Goal: Task Accomplishment & Management: Use online tool/utility

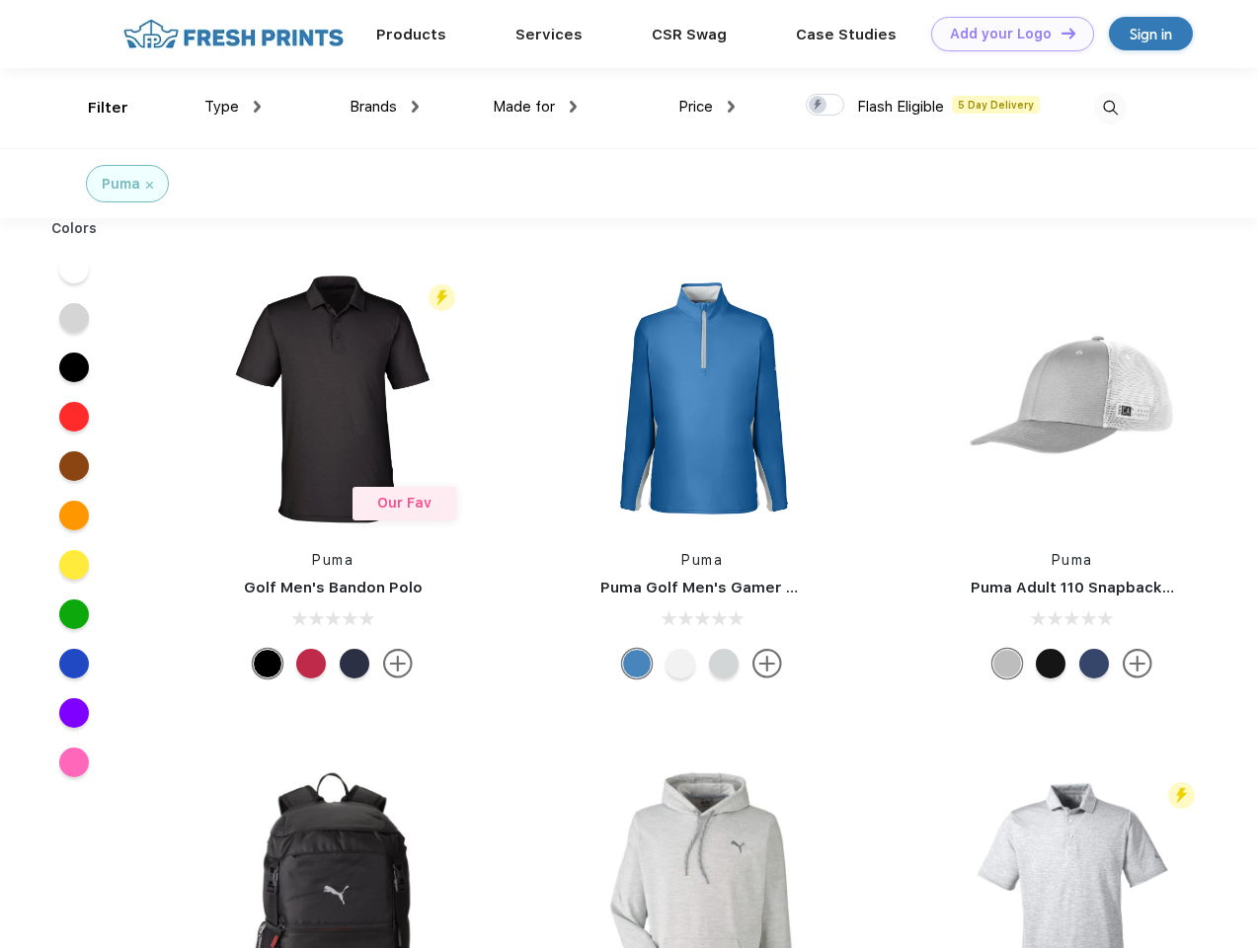
click at [1005, 34] on link "Add your Logo Design Tool" at bounding box center [1012, 34] width 163 height 35
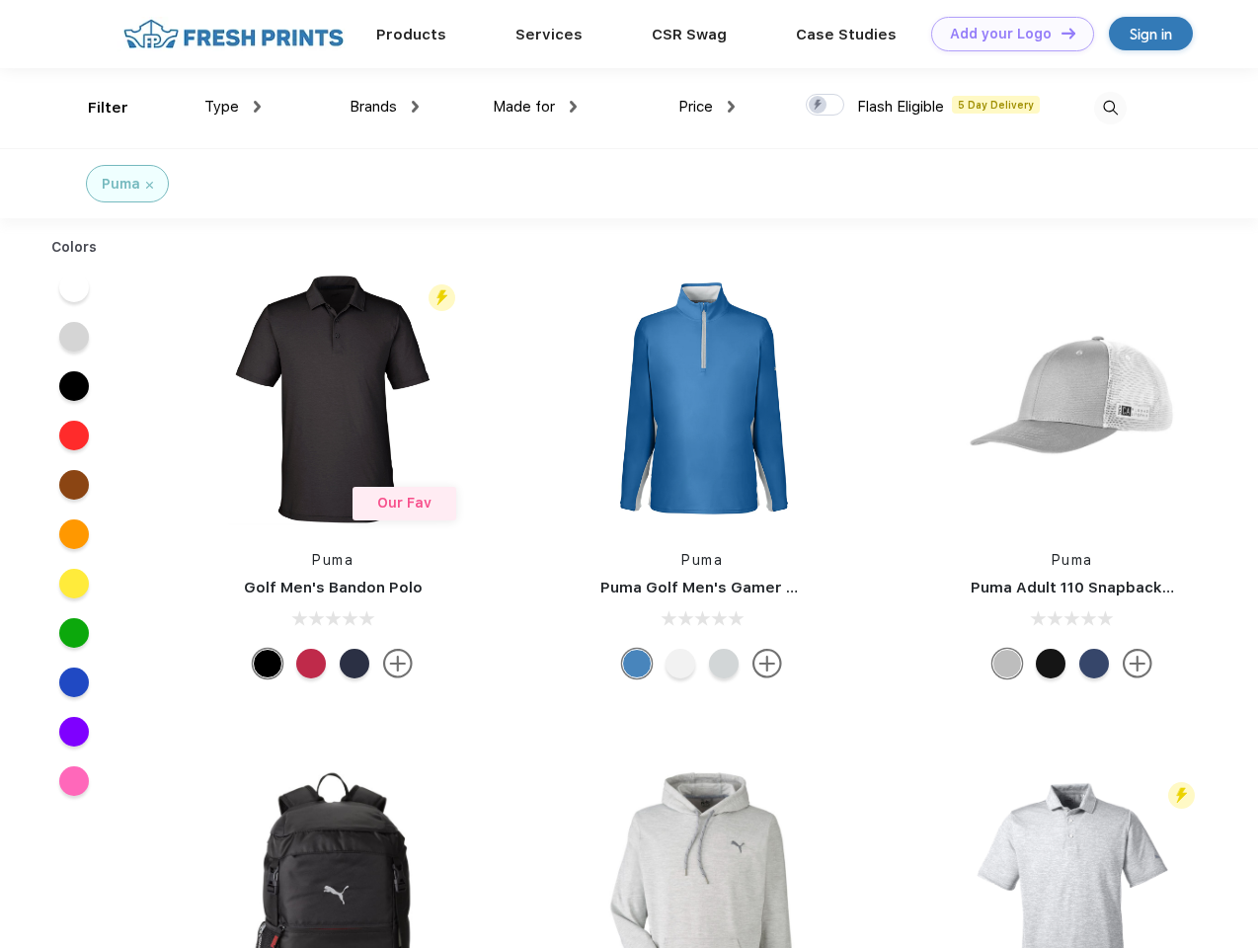
click at [0, 0] on div "Design Tool" at bounding box center [0, 0] width 0 height 0
click at [1059, 33] on link "Add your Logo Design Tool" at bounding box center [1012, 34] width 163 height 35
click at [95, 108] on div "Filter" at bounding box center [108, 108] width 40 height 23
click at [233, 107] on span "Type" at bounding box center [221, 107] width 35 height 18
click at [384, 107] on span "Brands" at bounding box center [373, 107] width 47 height 18
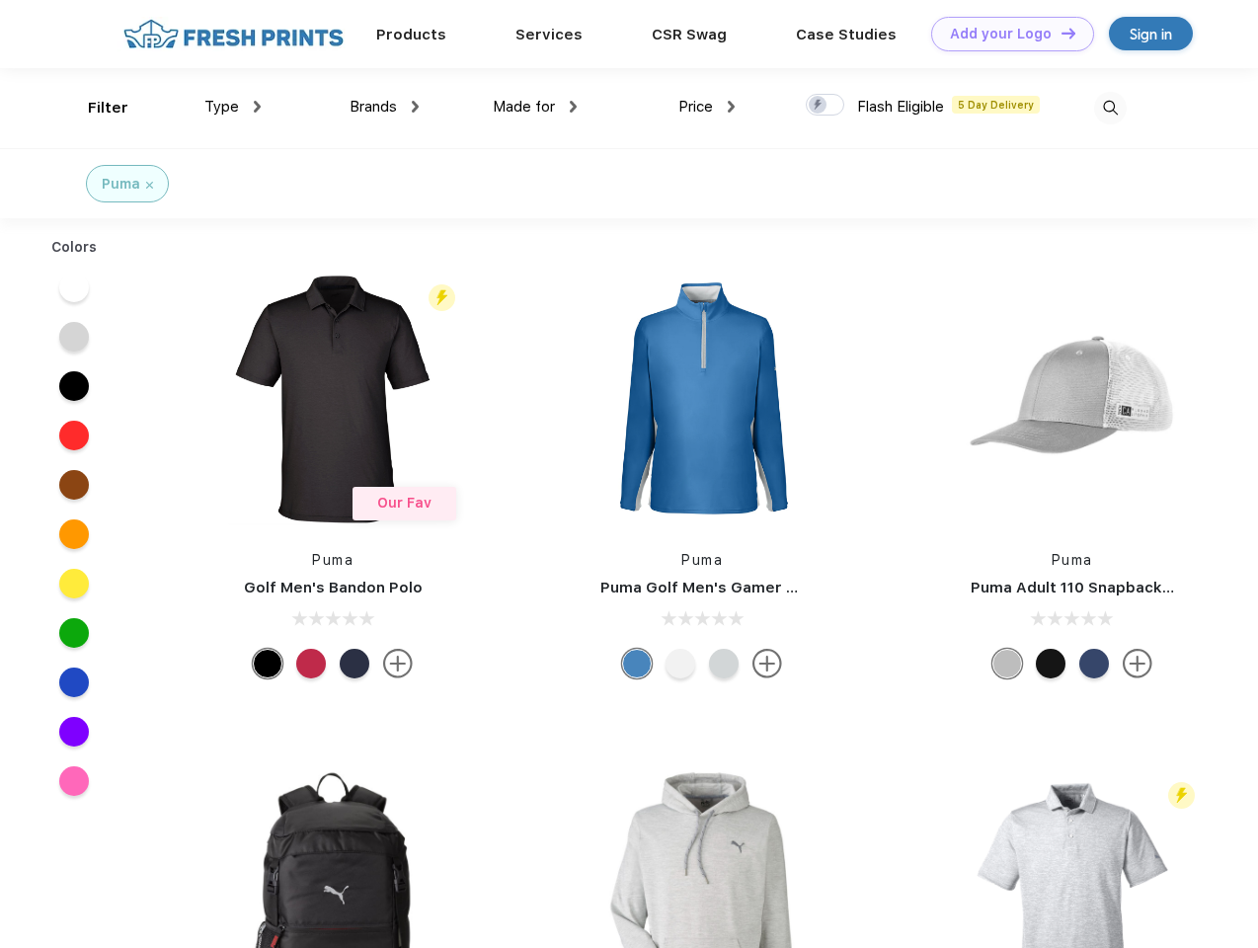
click at [535, 107] on span "Made for" at bounding box center [524, 107] width 62 height 18
click at [707, 107] on span "Price" at bounding box center [695, 107] width 35 height 18
click at [825, 106] on div at bounding box center [825, 105] width 39 height 22
click at [819, 106] on input "checkbox" at bounding box center [812, 99] width 13 height 13
click at [1110, 108] on img at bounding box center [1110, 108] width 33 height 33
